Goal: Task Accomplishment & Management: Manage account settings

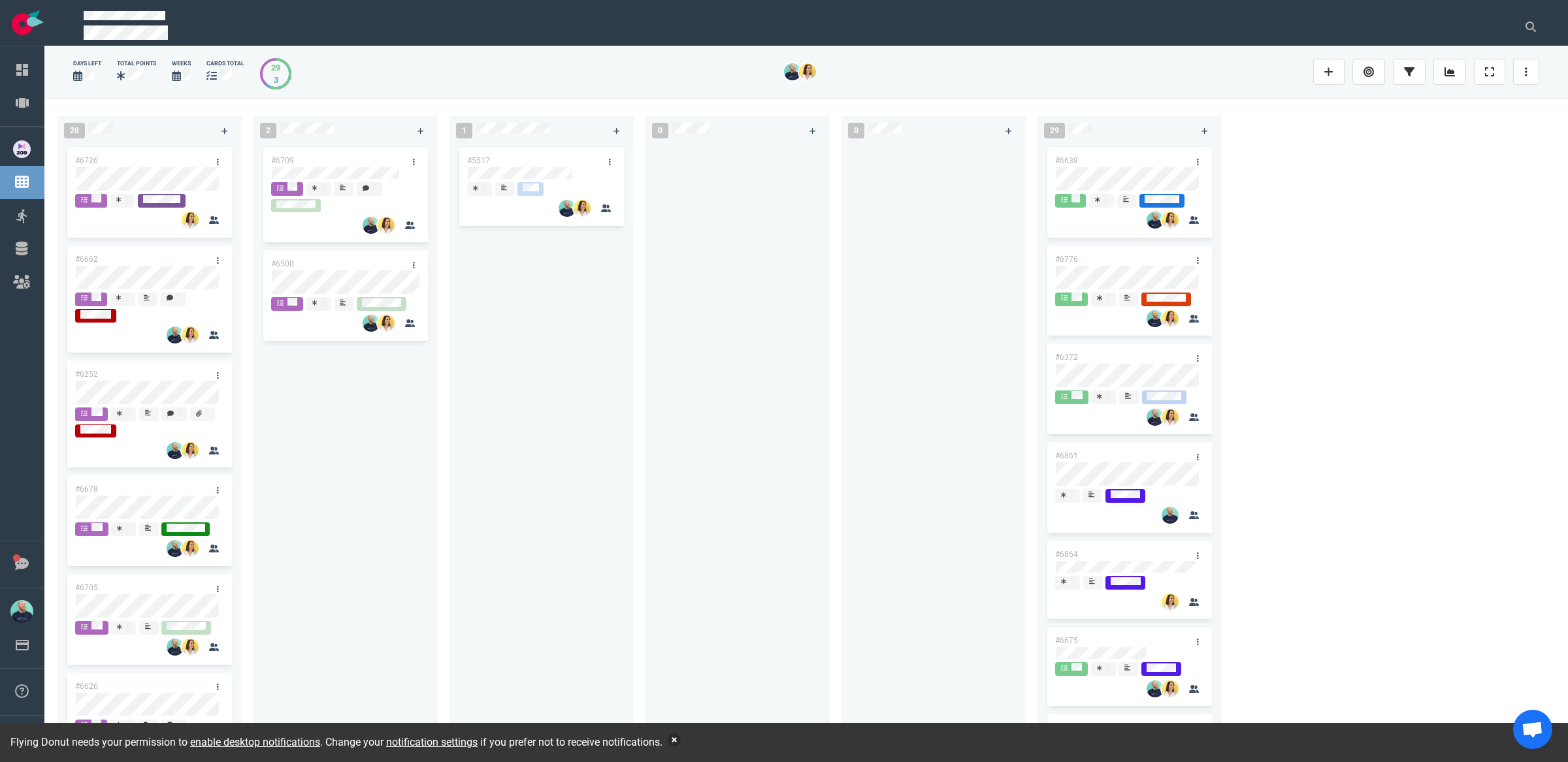
click at [680, 613] on button "button" at bounding box center [674, 740] width 13 height 13
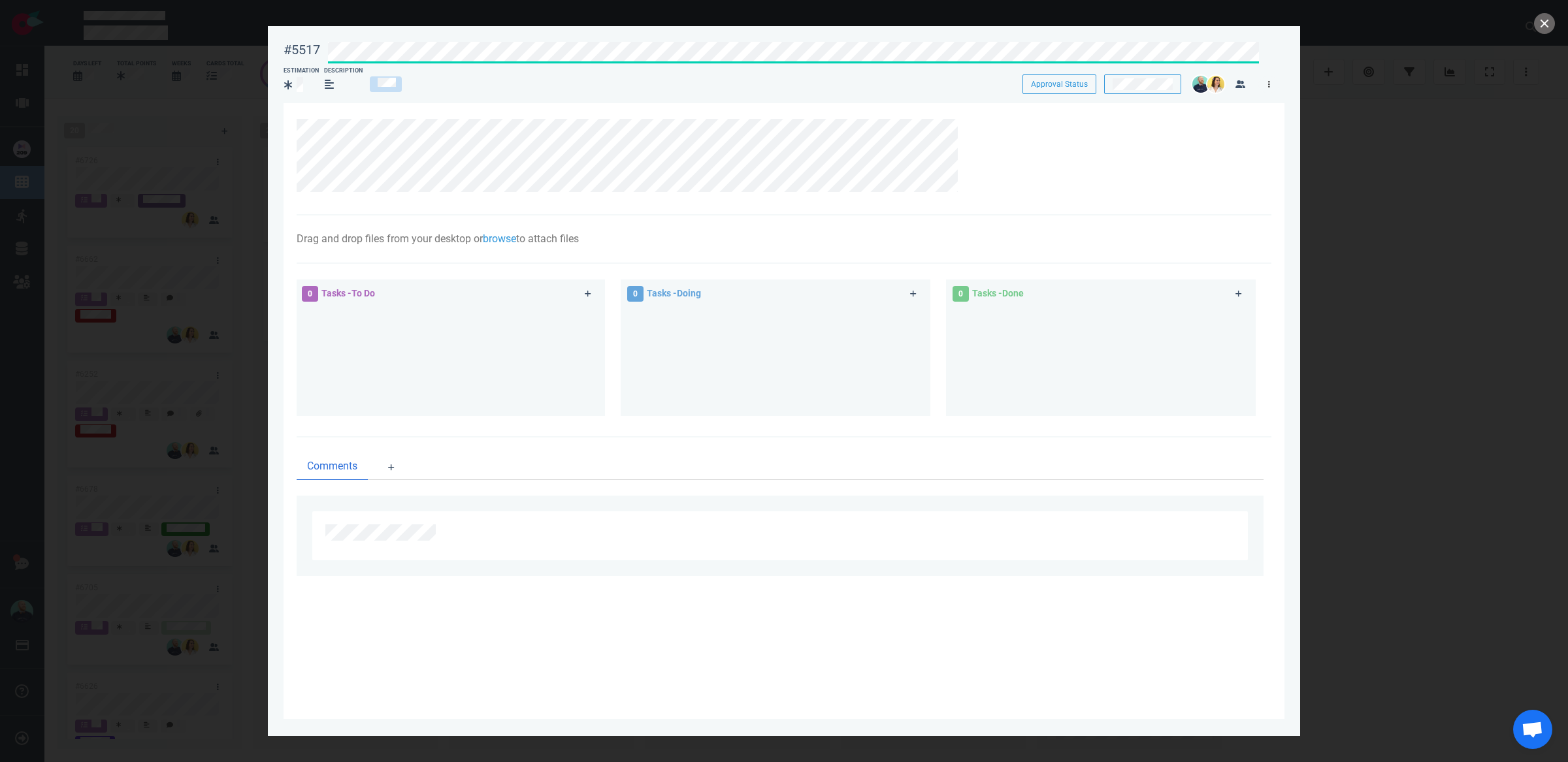
click at [1234, 81] on link at bounding box center [1268, 85] width 21 height 16
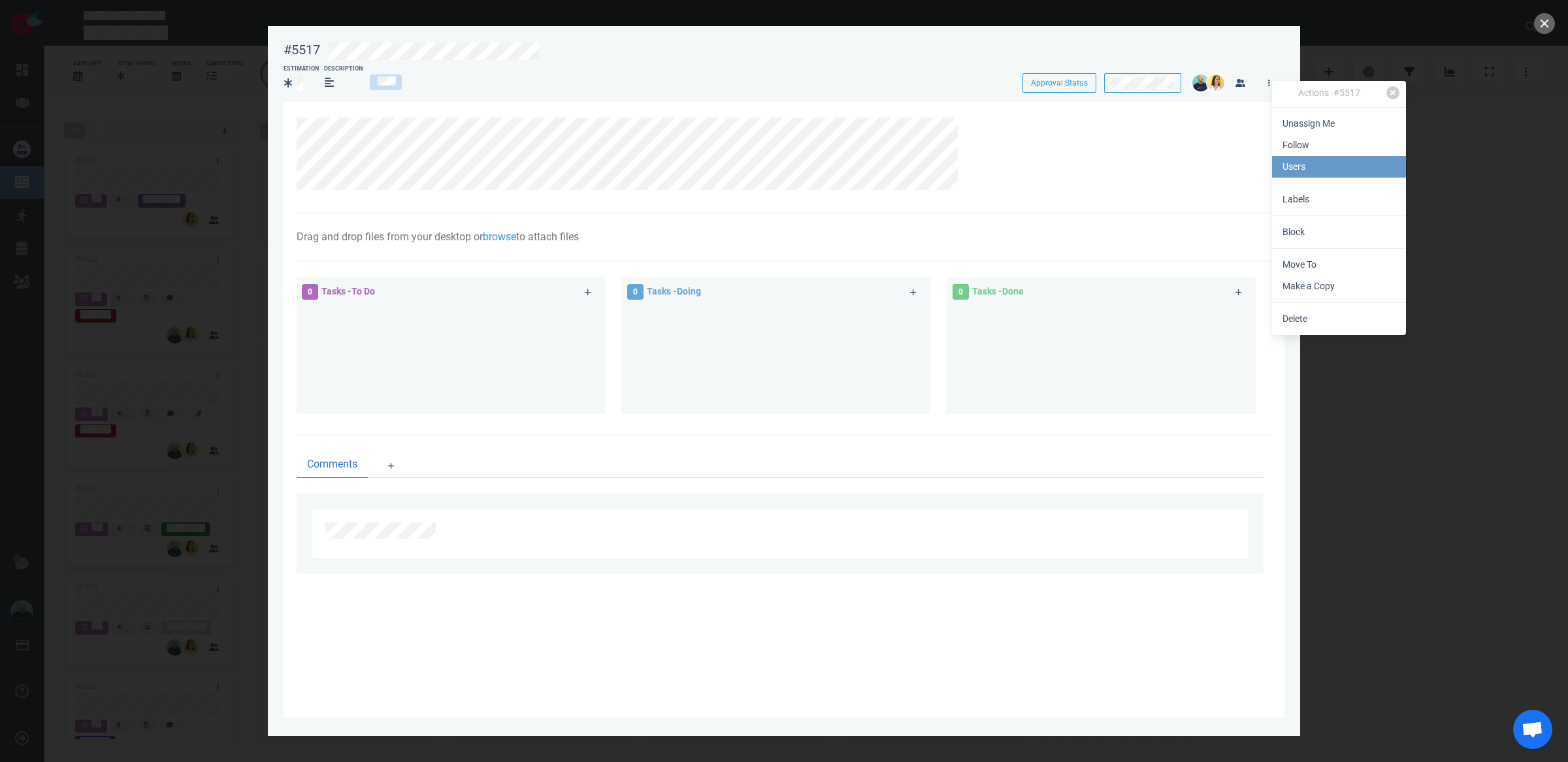
click at [1234, 167] on link "Users" at bounding box center [1339, 167] width 134 height 22
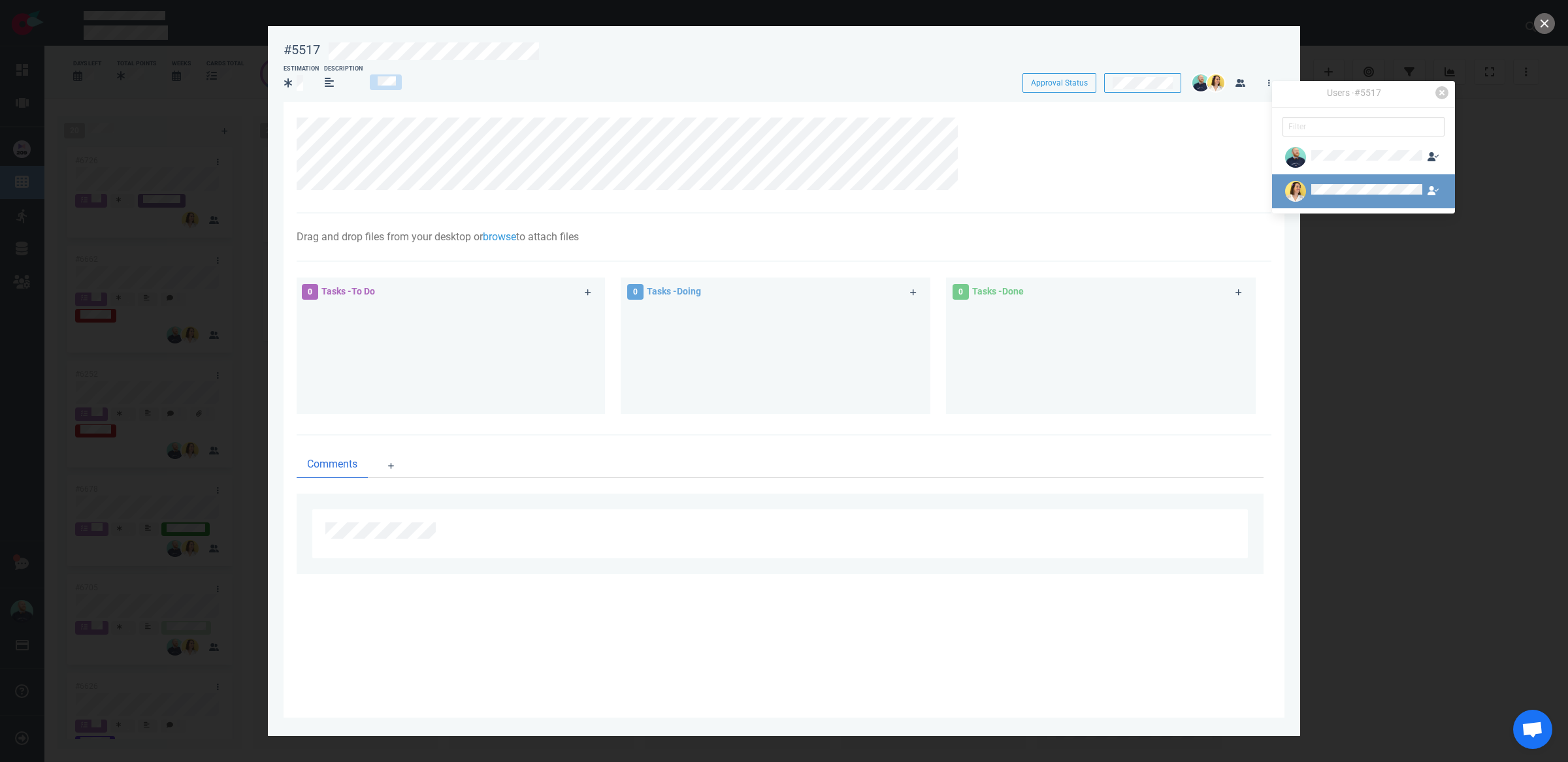
click at [1234, 208] on link at bounding box center [1363, 191] width 183 height 34
click at [1234, 226] on link "Unassign Follow" at bounding box center [1363, 201] width 183 height 54
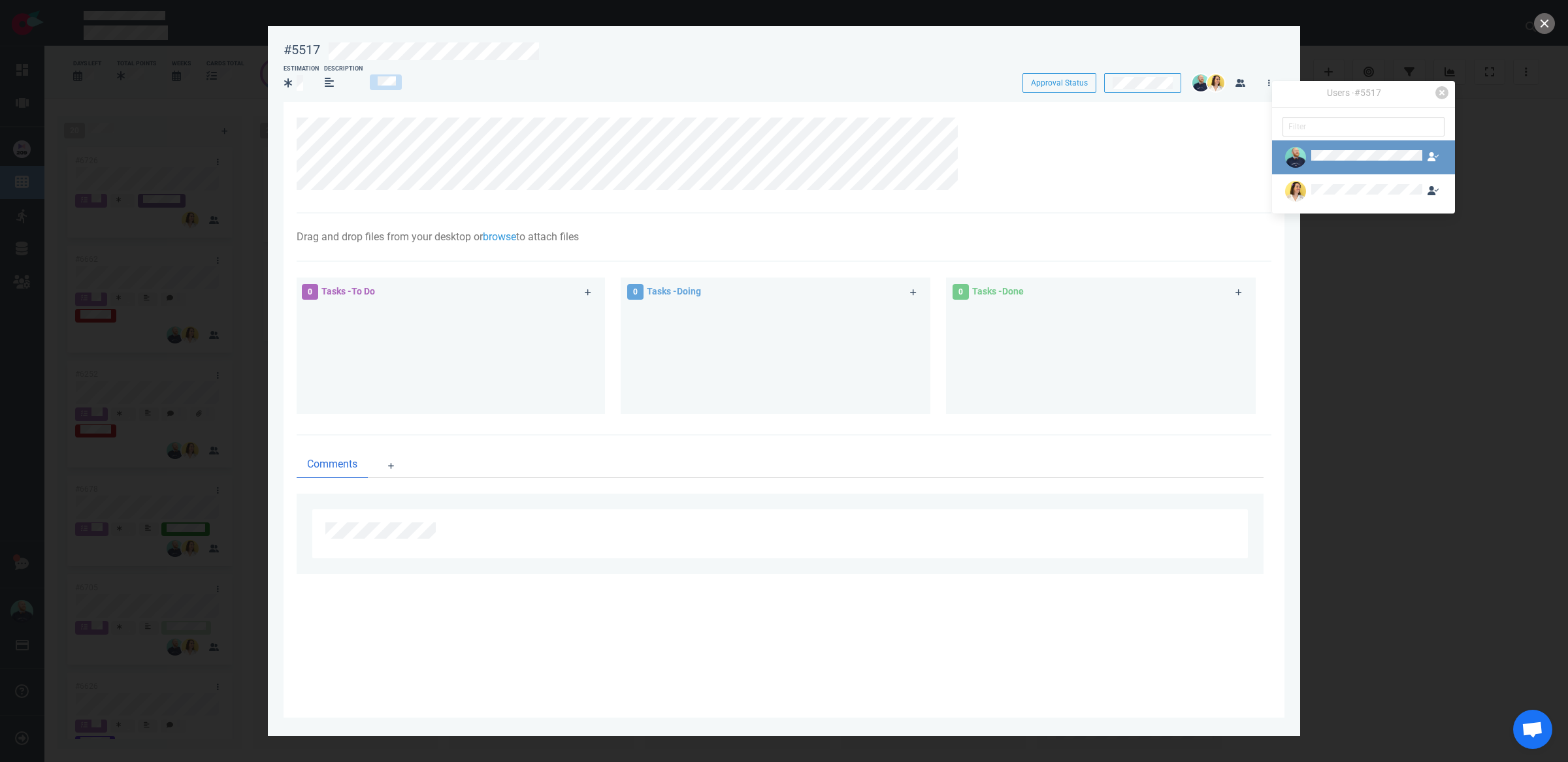
click at [1234, 163] on div at bounding box center [1366, 157] width 111 height 14
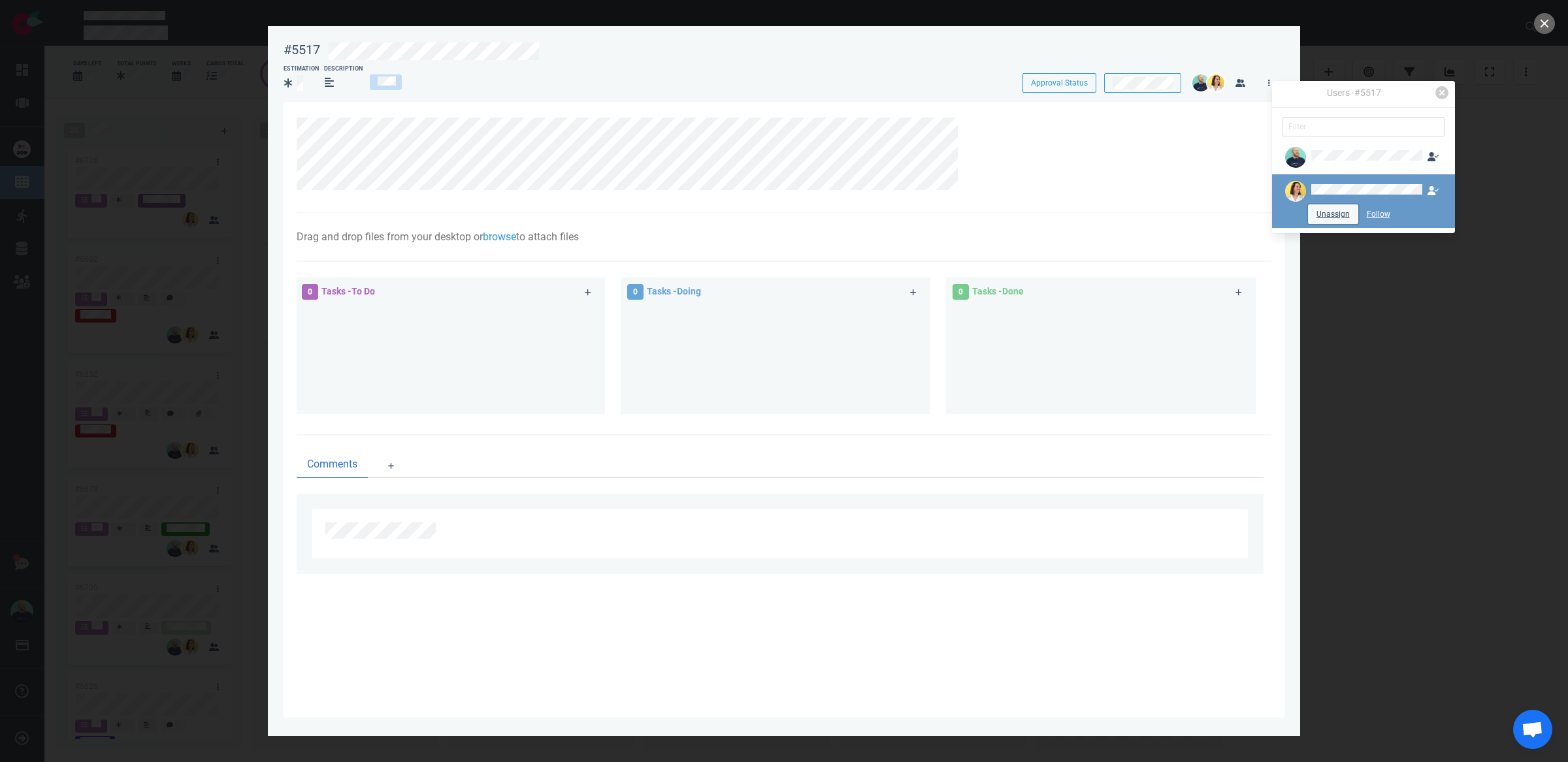
click at [1234, 219] on button "Unassign" at bounding box center [1333, 214] width 51 height 19
click at [1108, 162] on div at bounding box center [777, 154] width 961 height 73
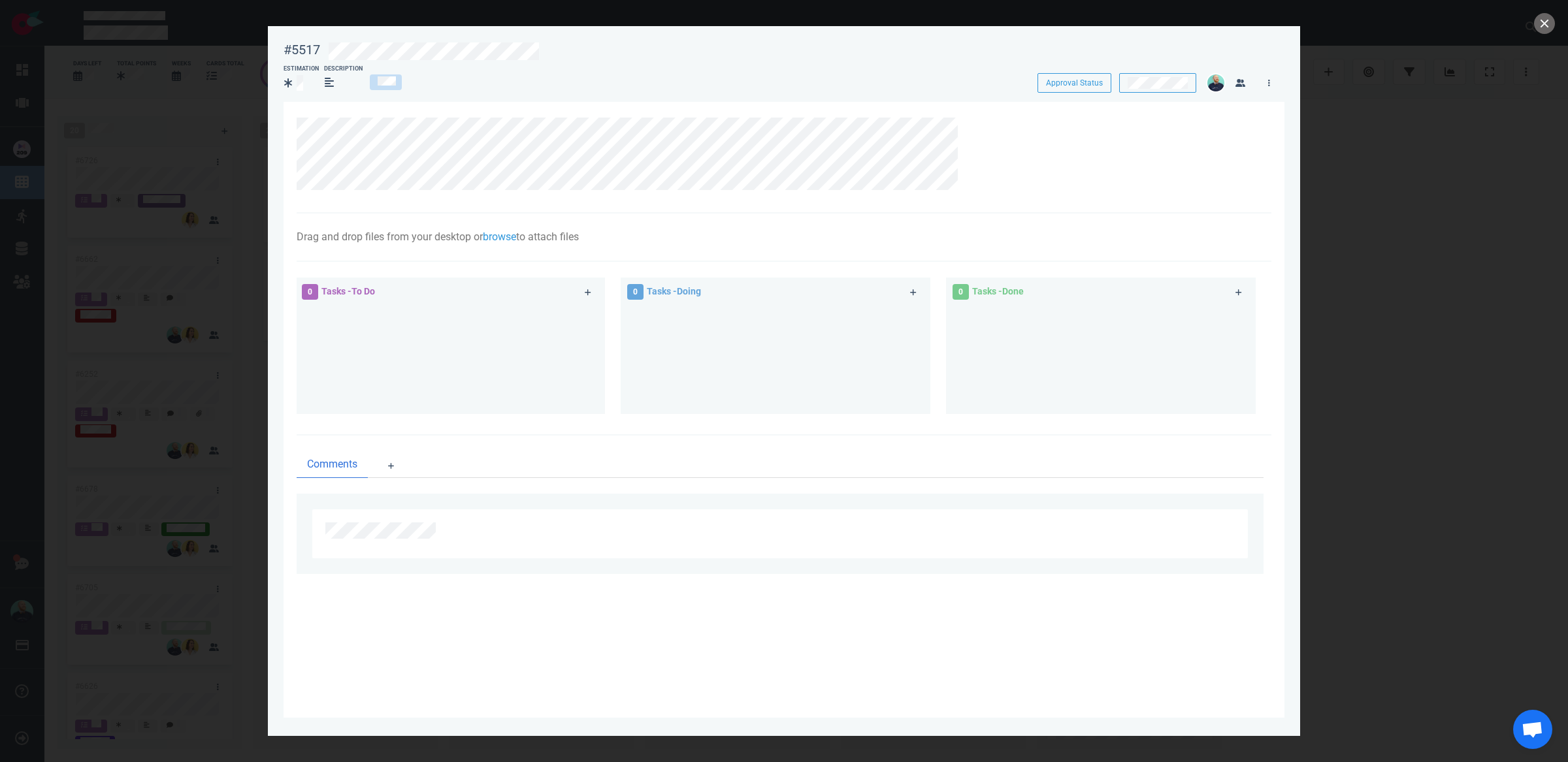
click at [1234, 36] on div at bounding box center [784, 381] width 1568 height 762
click at [1234, 31] on button "close" at bounding box center [1544, 24] width 21 height 21
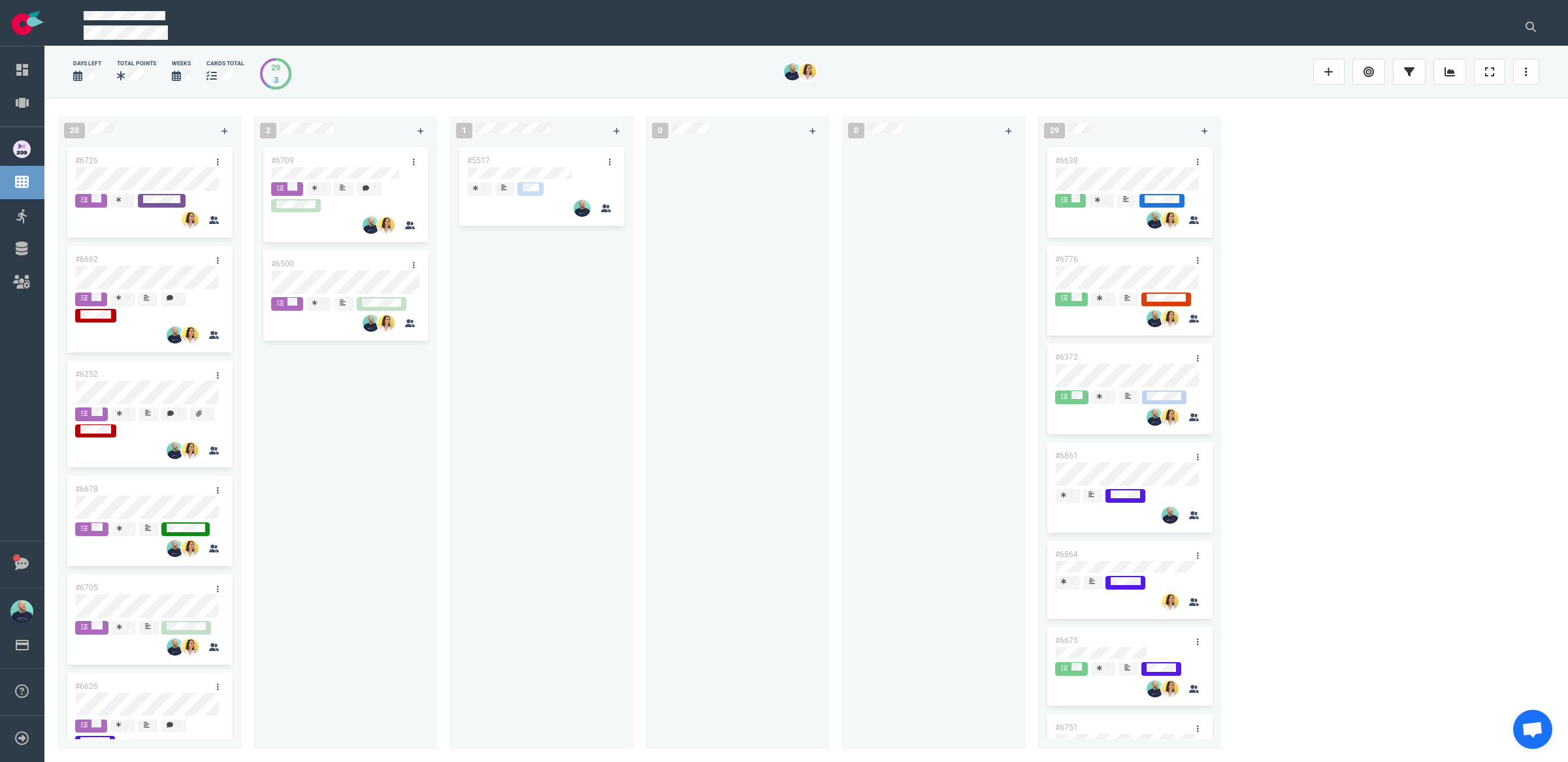
click at [790, 347] on div at bounding box center [738, 439] width 168 height 590
click at [528, 338] on div "#5517" at bounding box center [542, 439] width 168 height 590
drag, startPoint x: 649, startPoint y: 489, endPoint x: 200, endPoint y: 217, distance: 525.0
click at [186, 206] on div "20 #6726 #6662 #6252 #6678 #6705 #6626 #6672 #6880 #6873 #6808 #6855 2 #6709 #6…" at bounding box center [806, 429] width 1523 height 664
click at [650, 519] on div at bounding box center [737, 442] width 184 height 595
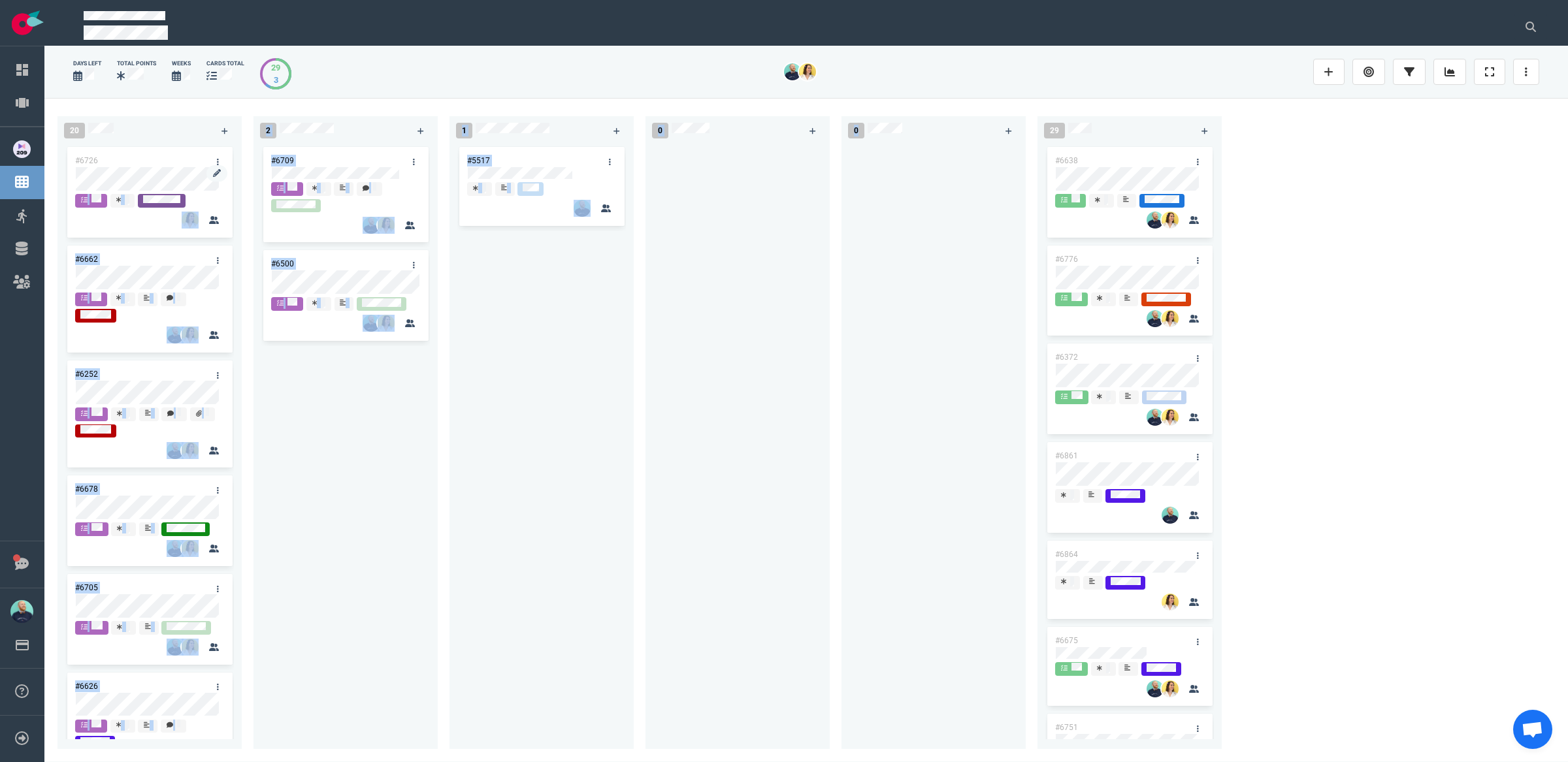
click at [147, 182] on div "20 #6726 #6662 #6252 #6678 #6705 #6626 #6672 #6880 #6873 #6808 #6855 2 #6709 #6…" at bounding box center [806, 429] width 1523 height 664
click at [485, 463] on div "#5517" at bounding box center [542, 439] width 168 height 590
drag, startPoint x: 627, startPoint y: 129, endPoint x: 16, endPoint y: 492, distance: 710.7
click at [14, 490] on div "Dashboard Projects Board Sprints Backlog Settings Notifications Account Billing…" at bounding box center [784, 381] width 1568 height 762
click at [468, 439] on div "#5517" at bounding box center [542, 439] width 168 height 590
